Goal: Task Accomplishment & Management: Manage account settings

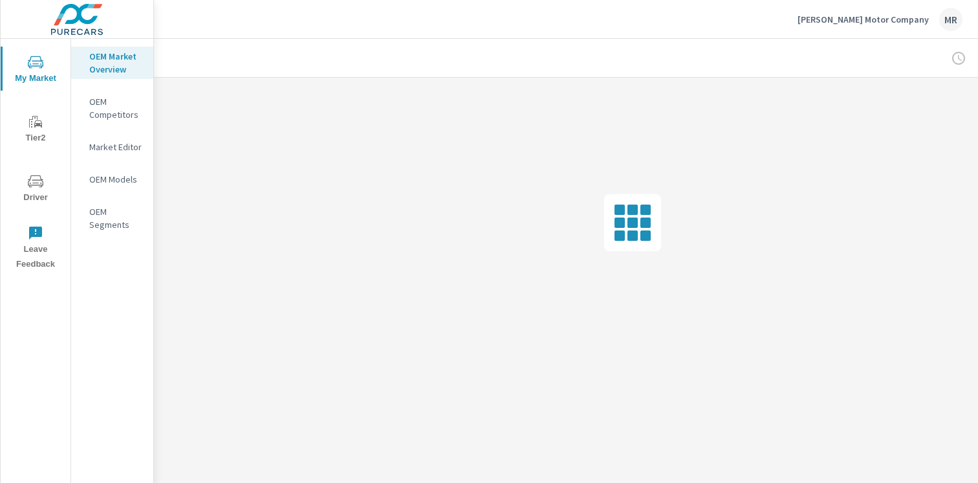
click at [867, 15] on p "[PERSON_NAME] Motor Company" at bounding box center [863, 20] width 131 height 12
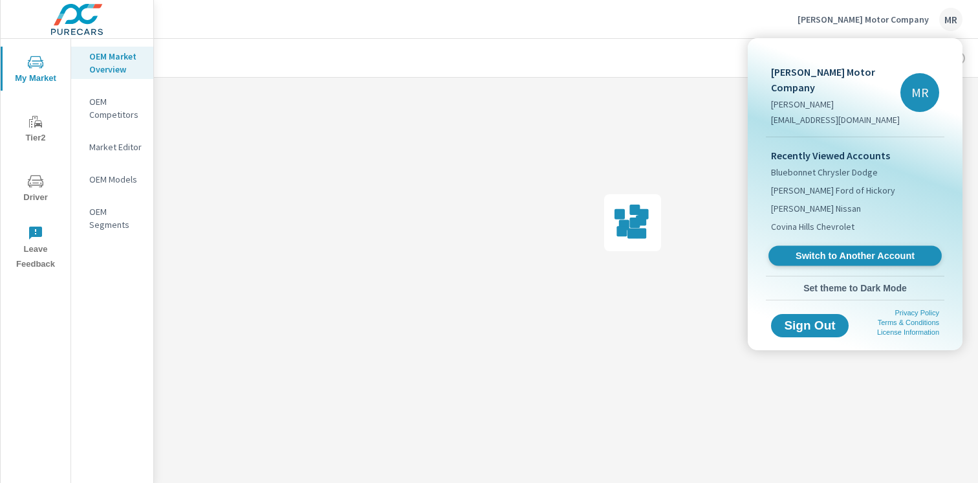
click at [820, 250] on span "Switch to Another Account" at bounding box center [855, 256] width 158 height 12
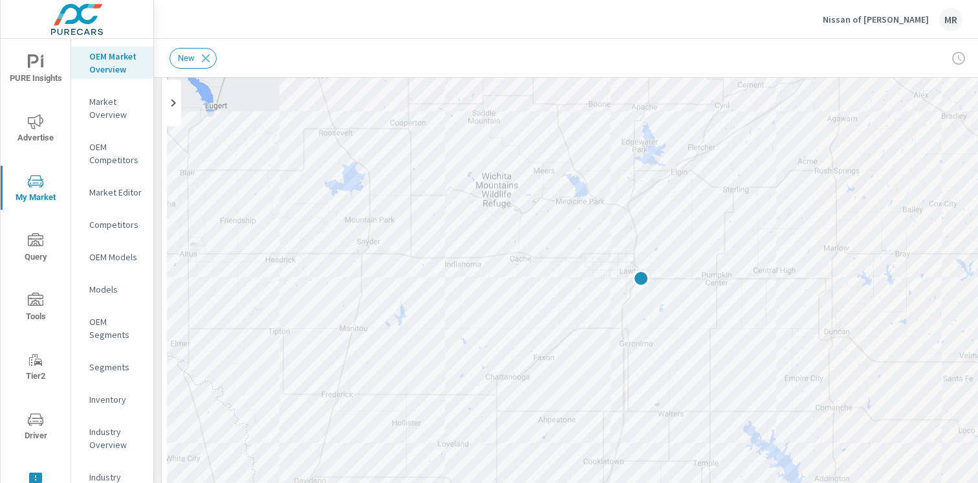
scroll to position [113, 0]
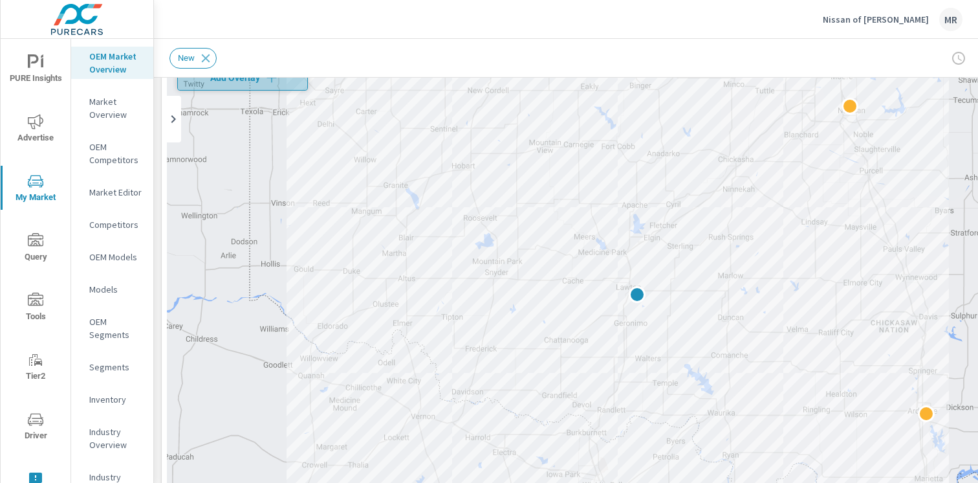
click at [285, 83] on span "Add Overlay" at bounding box center [242, 77] width 119 height 13
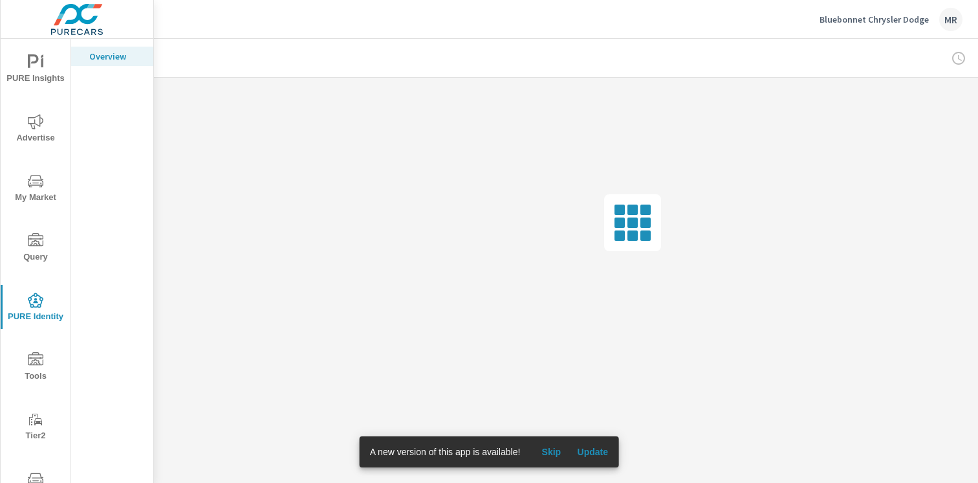
click at [597, 452] on span "Update" at bounding box center [592, 452] width 31 height 12
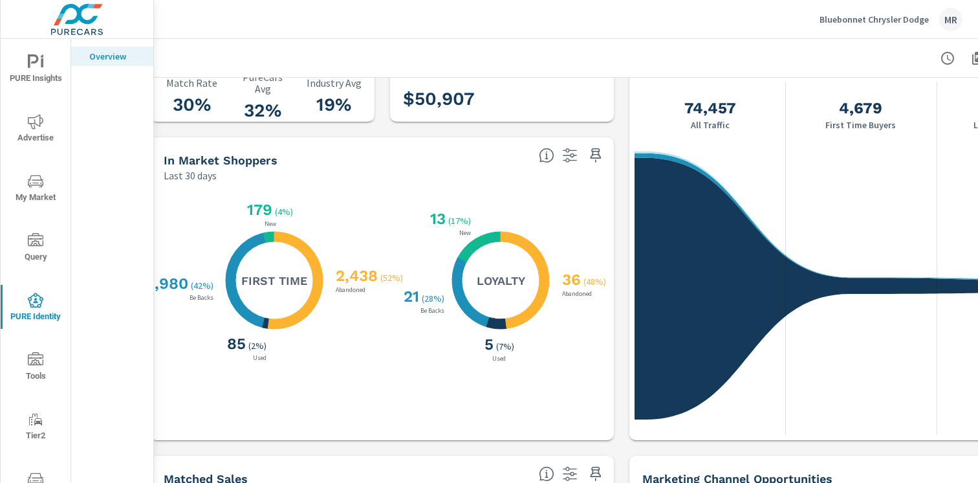
scroll to position [0, 11]
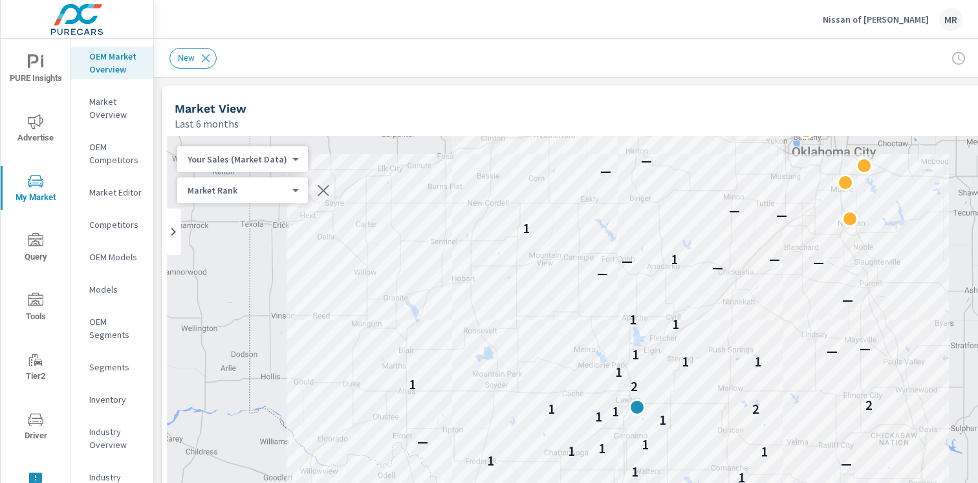
scroll to position [1, 0]
